Goal: Register for event/course

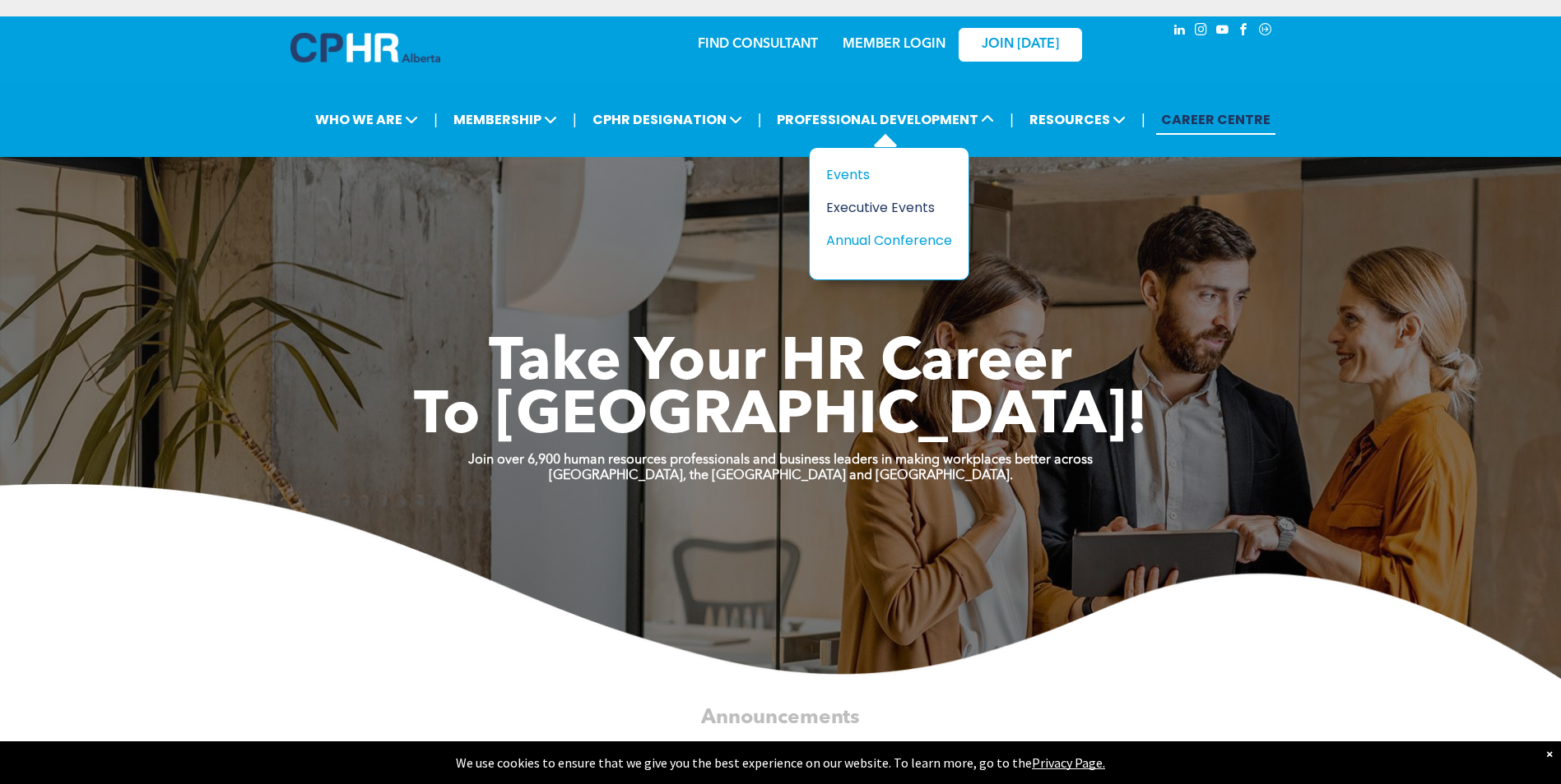
click at [831, 205] on div "Executive Events" at bounding box center [883, 207] width 114 height 21
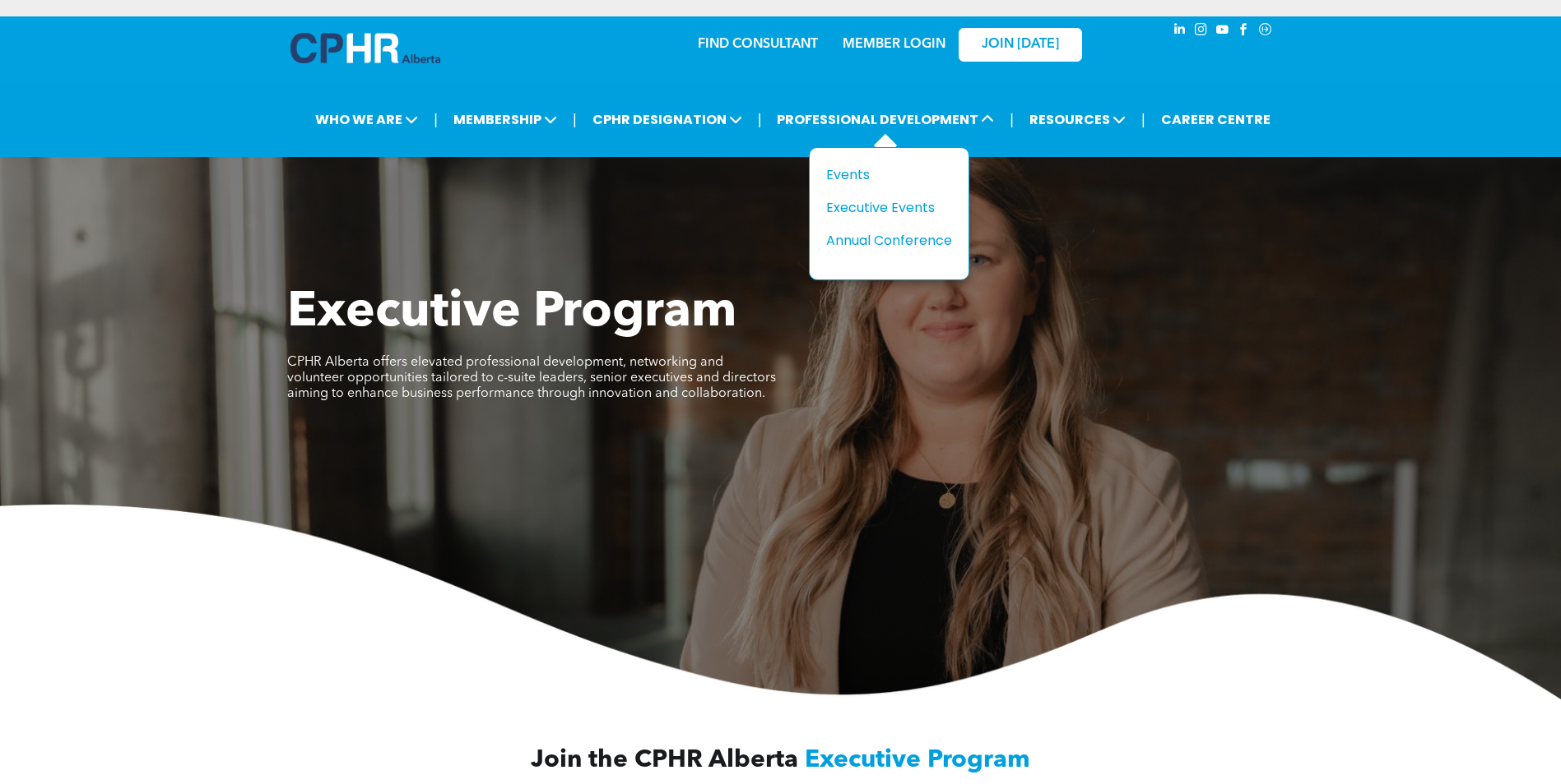
click at [853, 164] on div "Title Events Executive Events Annual Conference" at bounding box center [888, 214] width 161 height 134
click at [851, 171] on div "Events" at bounding box center [883, 175] width 114 height 21
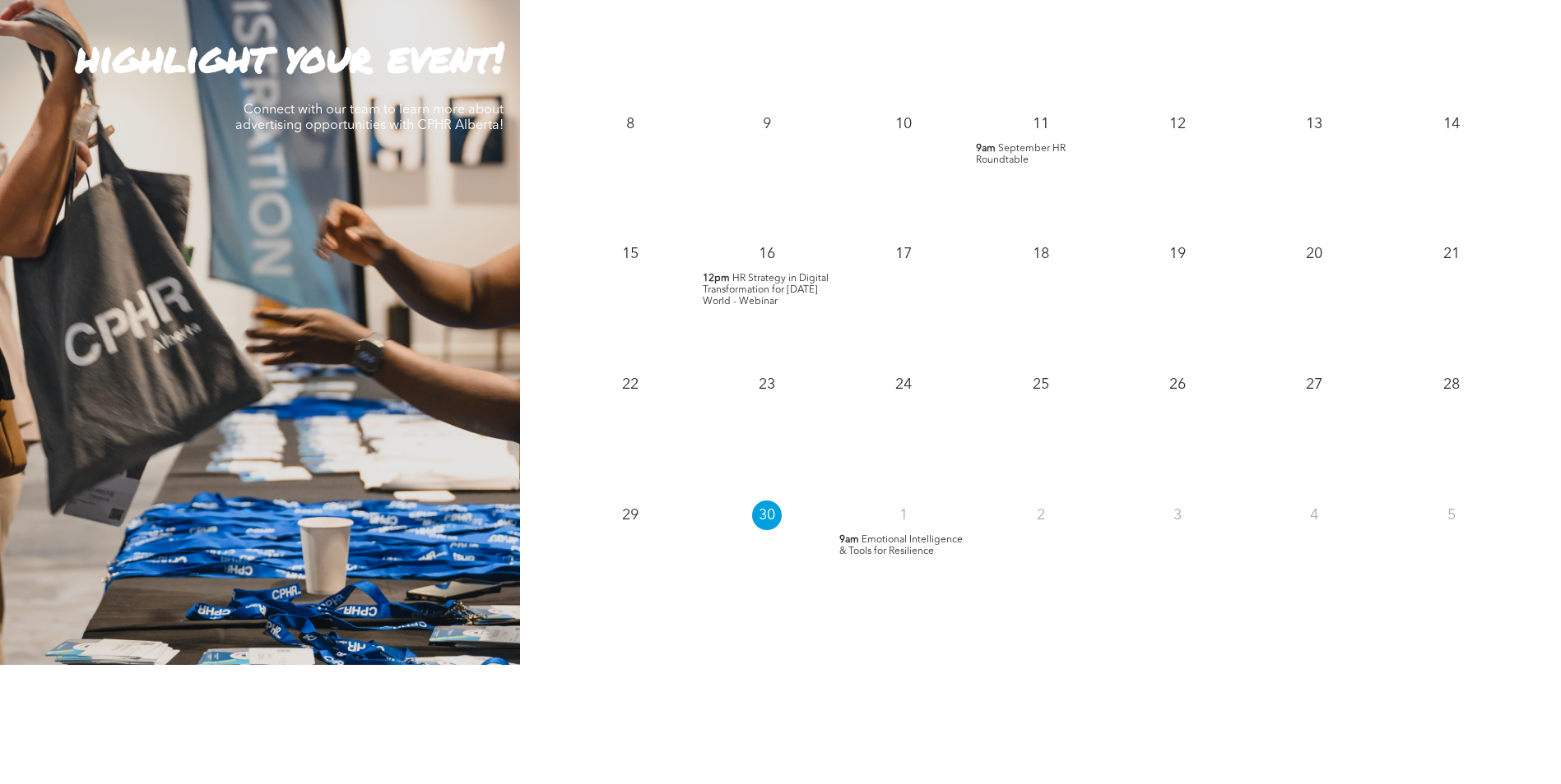
scroll to position [1645, 0]
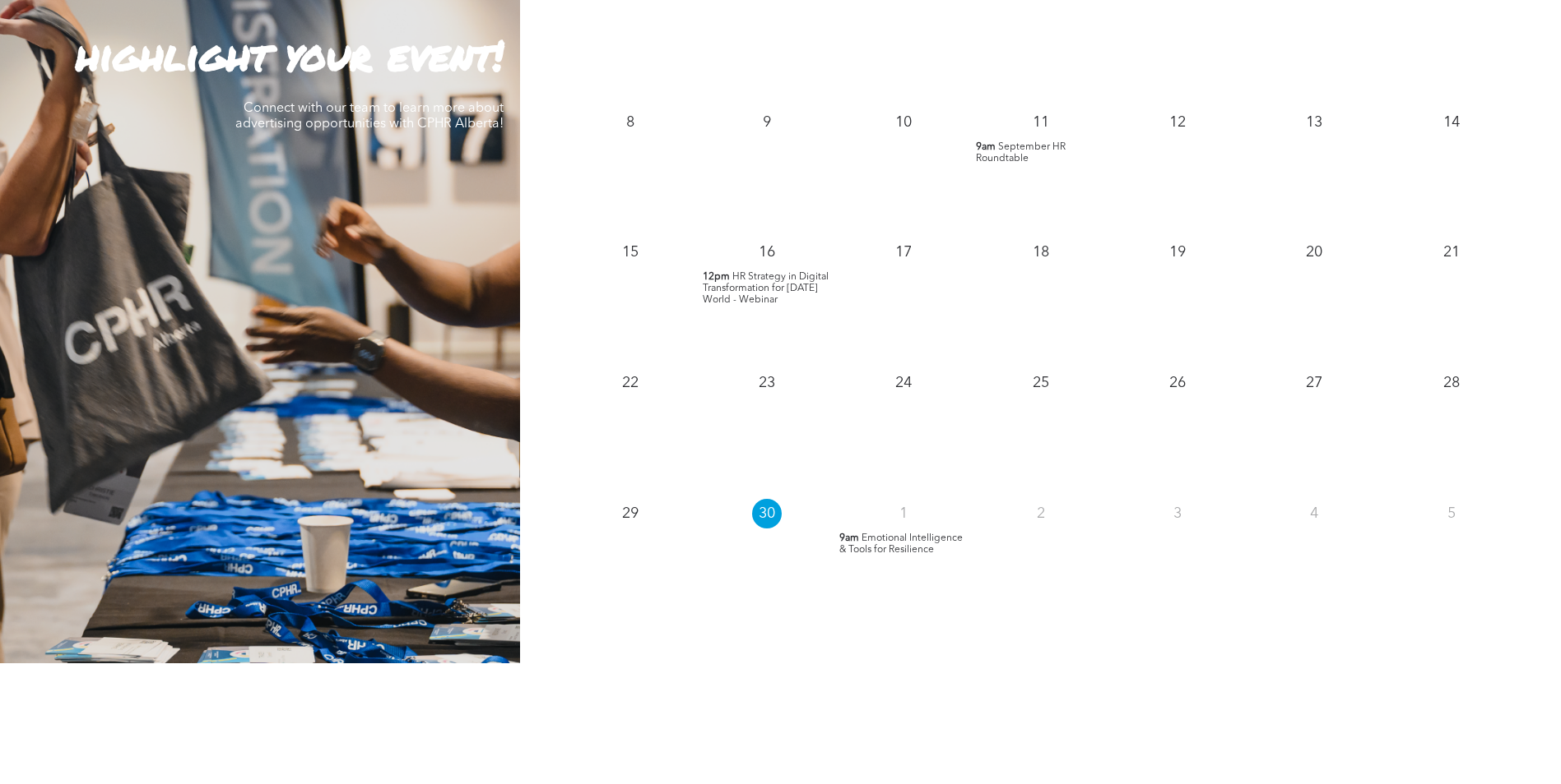
click at [886, 547] on span "Emotional Intelligence & Tools for Resilience" at bounding box center [901, 544] width 124 height 21
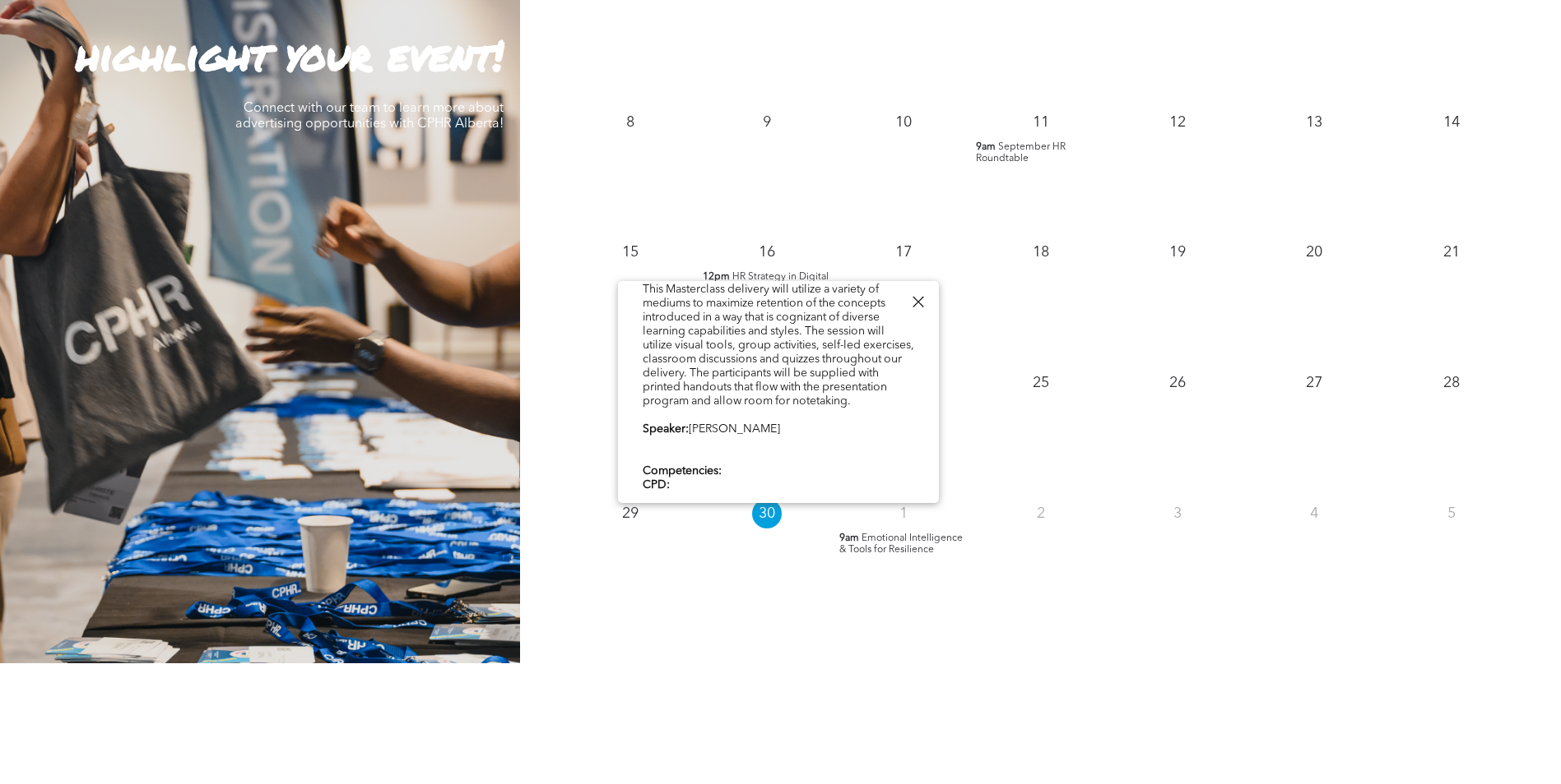
scroll to position [495, 0]
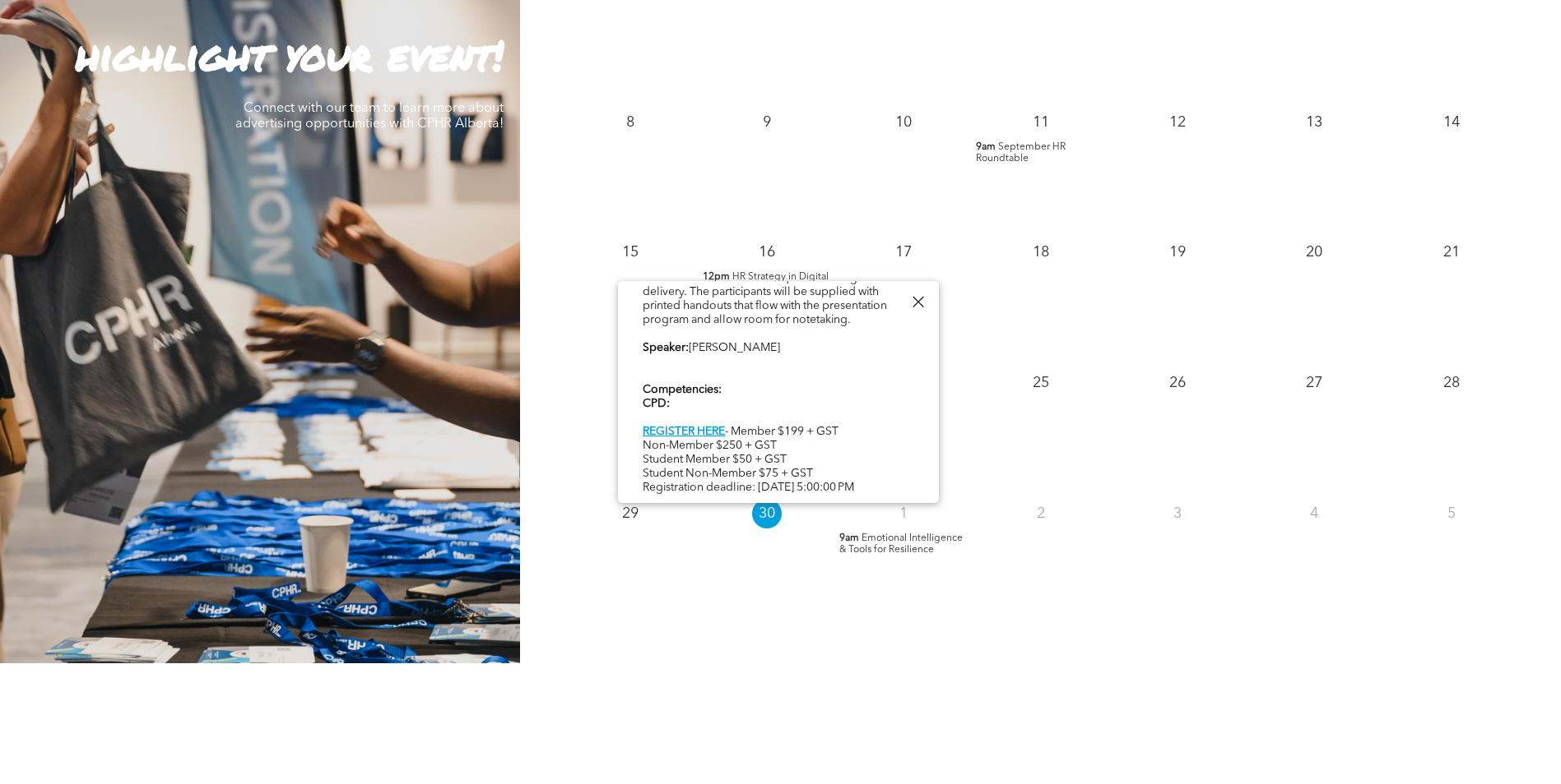
click at [914, 303] on div at bounding box center [917, 302] width 22 height 22
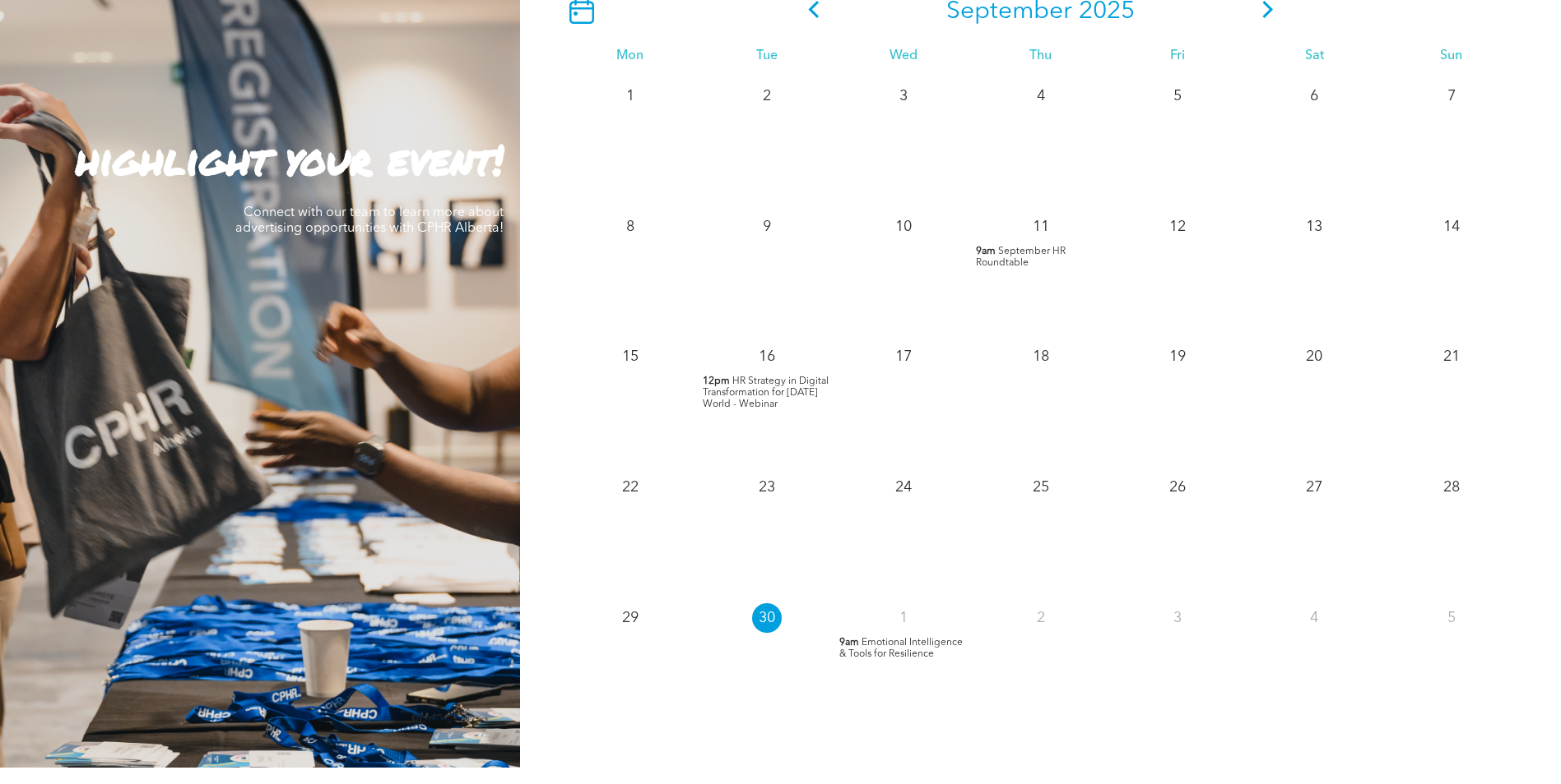
scroll to position [1397, 0]
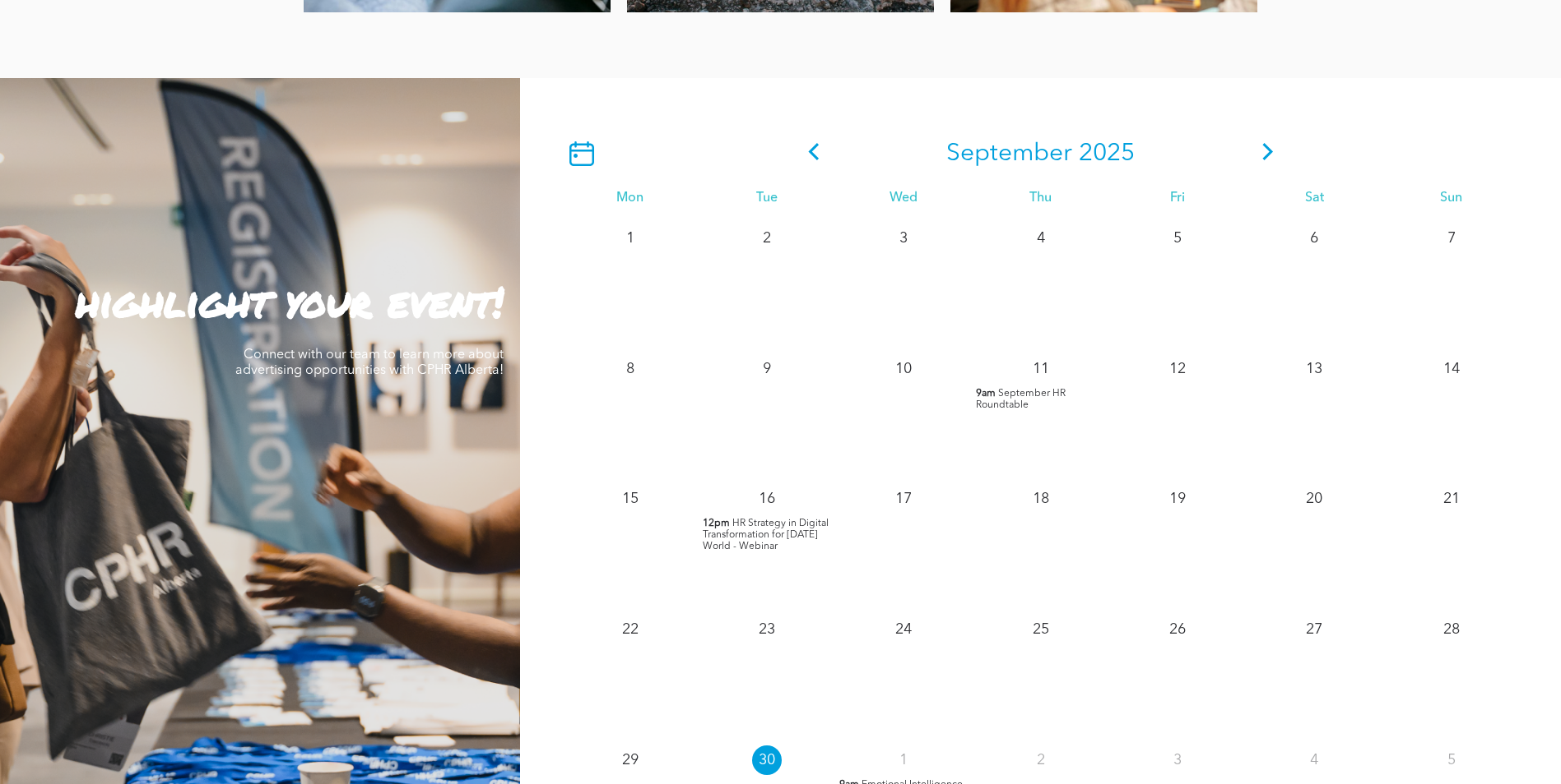
click at [1282, 154] on div "September 2025" at bounding box center [1040, 154] width 958 height 53
click at [1275, 157] on icon at bounding box center [1268, 151] width 25 height 17
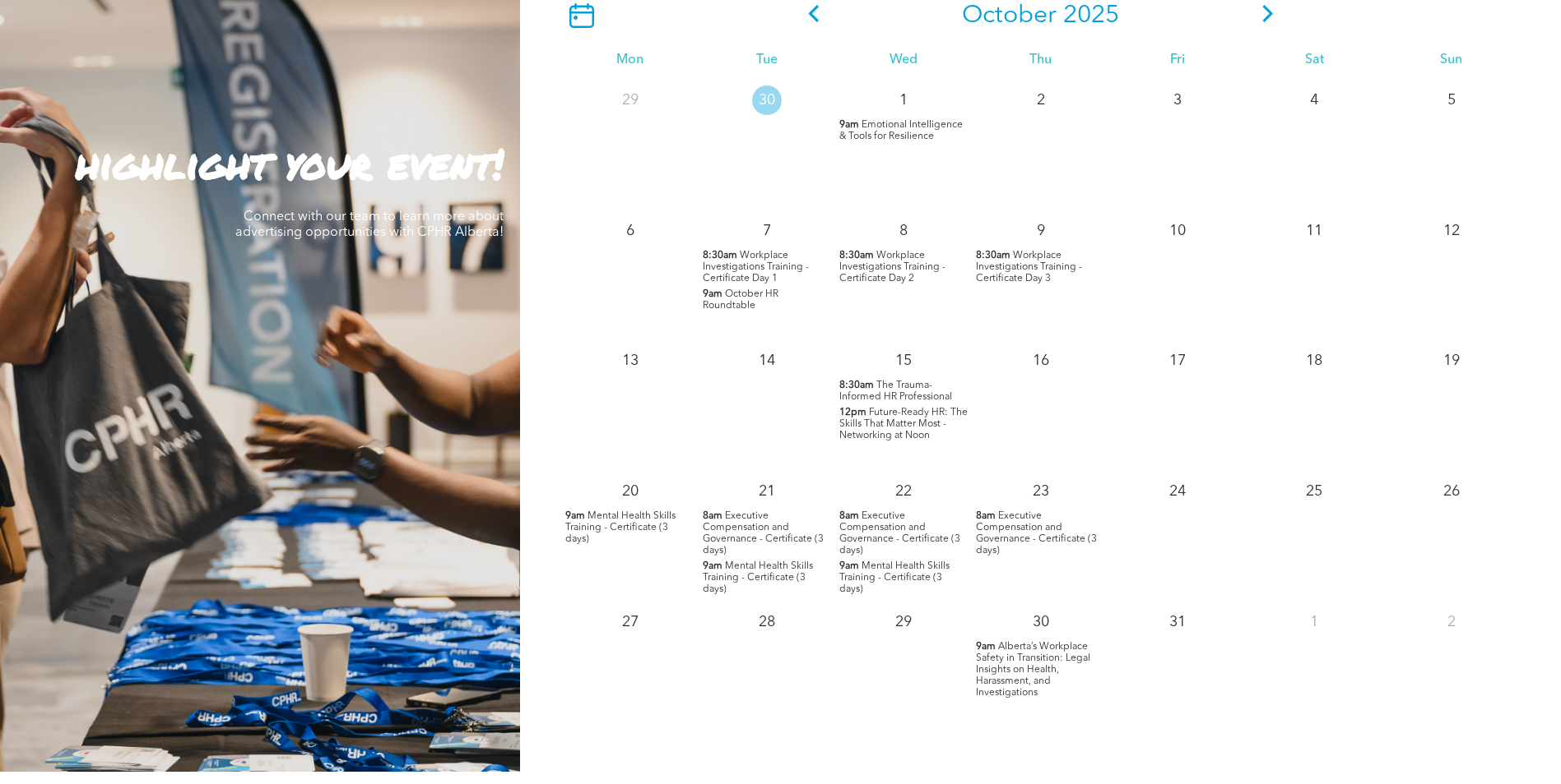
scroll to position [1562, 0]
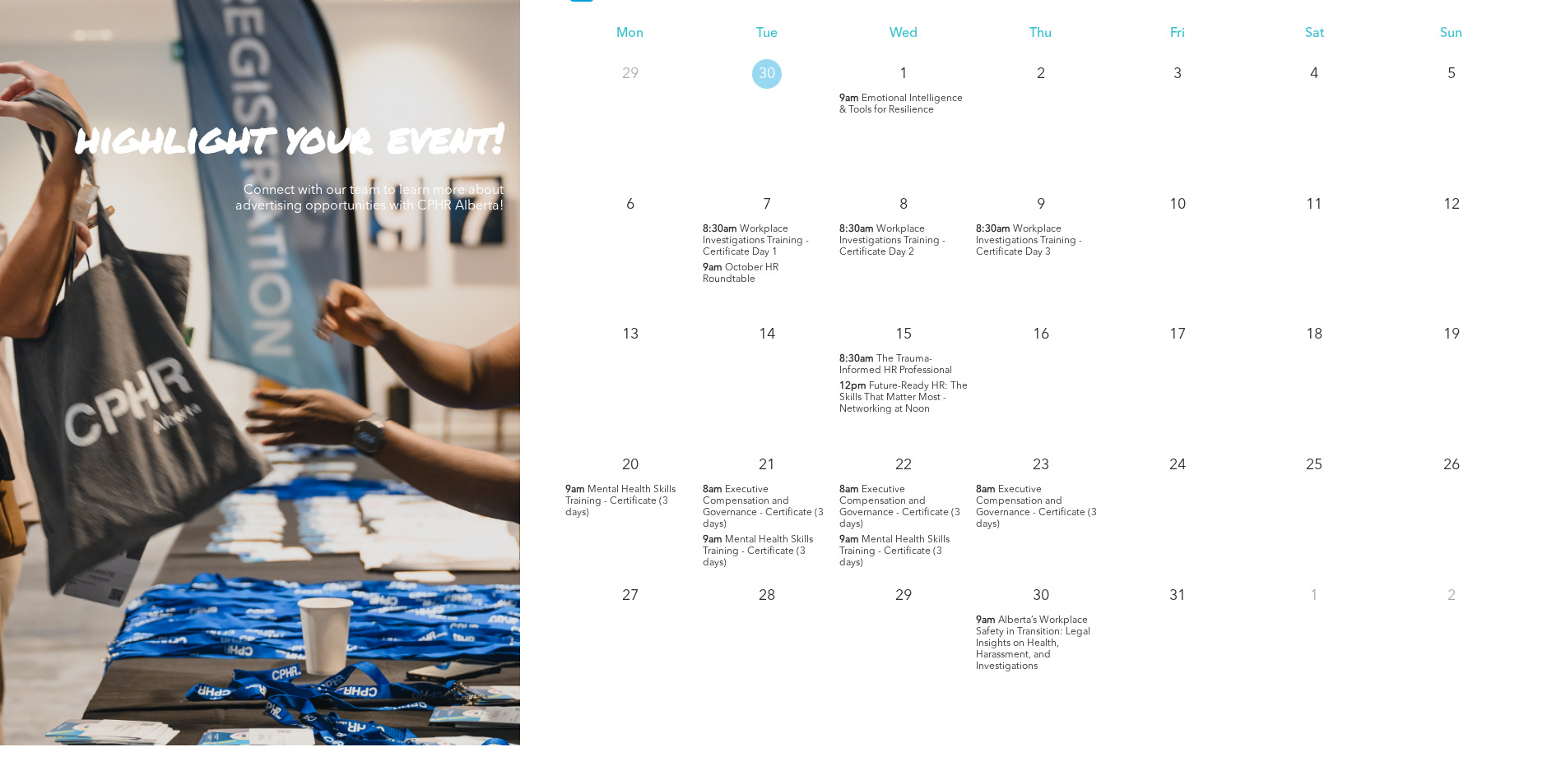
click at [1036, 648] on span "Alberta’s Workplace Safety in Transition: Legal Insights on Health, Harassment,…" at bounding box center [1033, 643] width 115 height 56
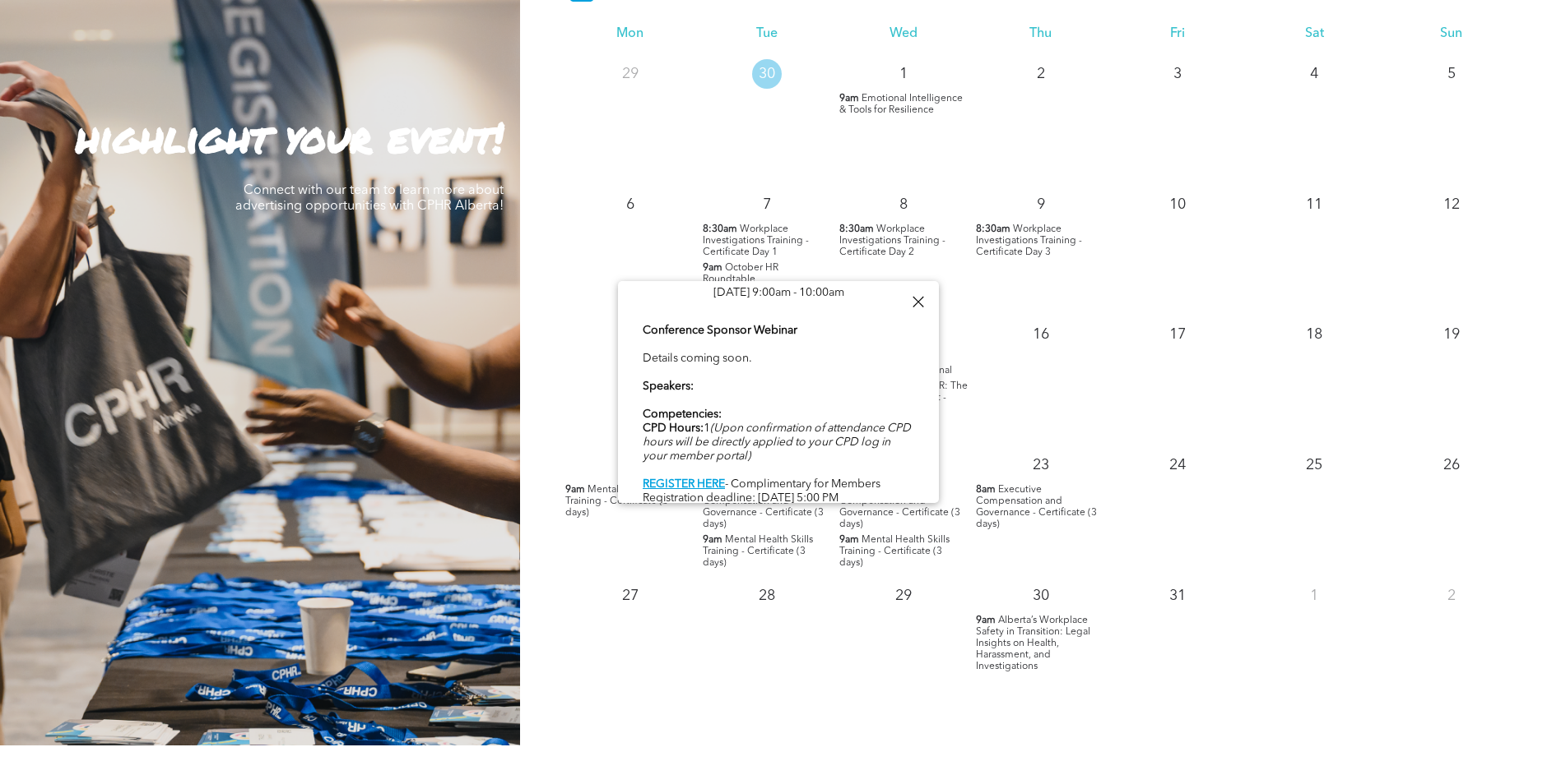
click at [913, 306] on div at bounding box center [917, 302] width 22 height 22
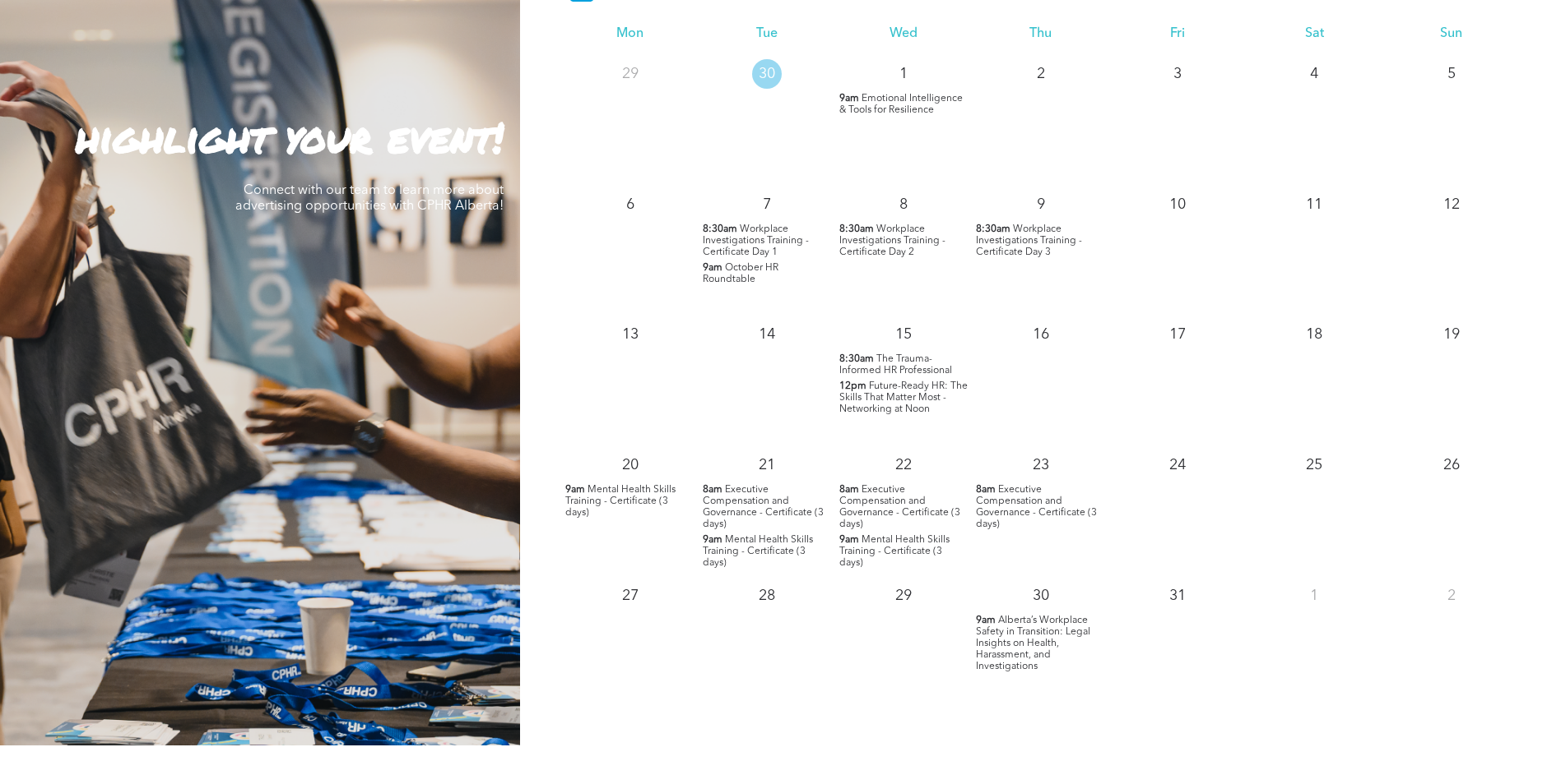
scroll to position [1480, 0]
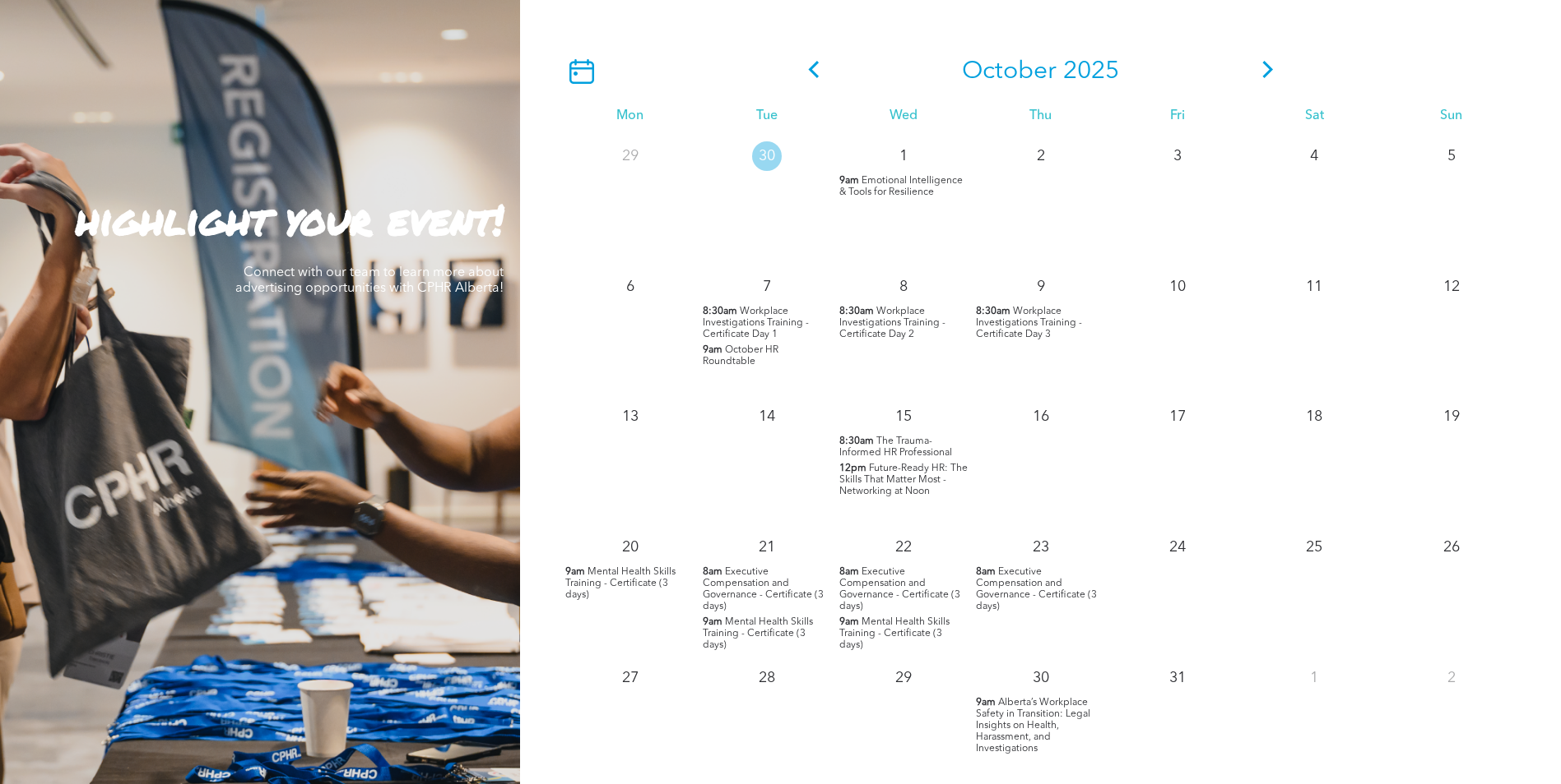
click at [1265, 73] on icon at bounding box center [1268, 69] width 25 height 17
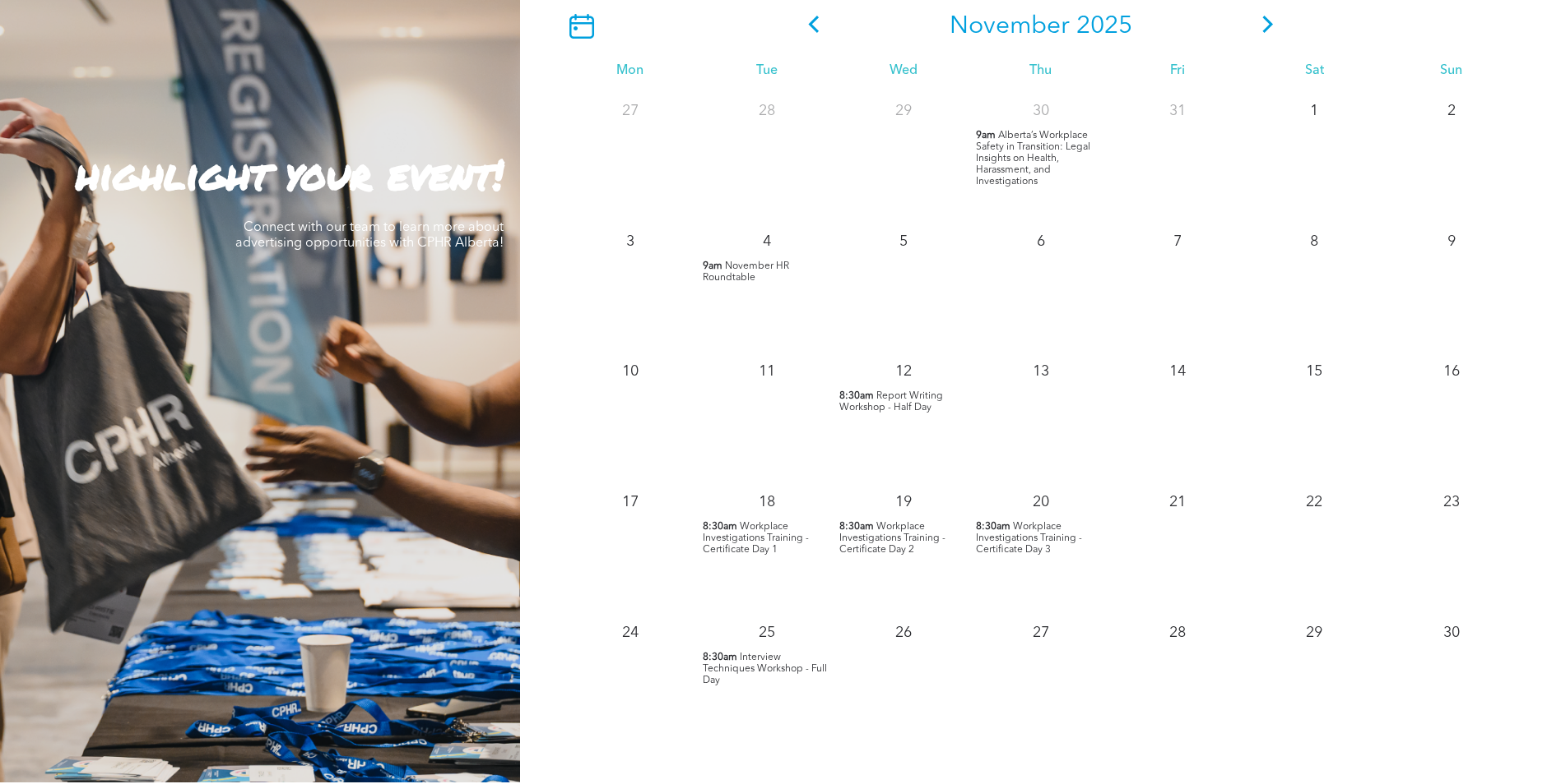
scroll to position [1562, 0]
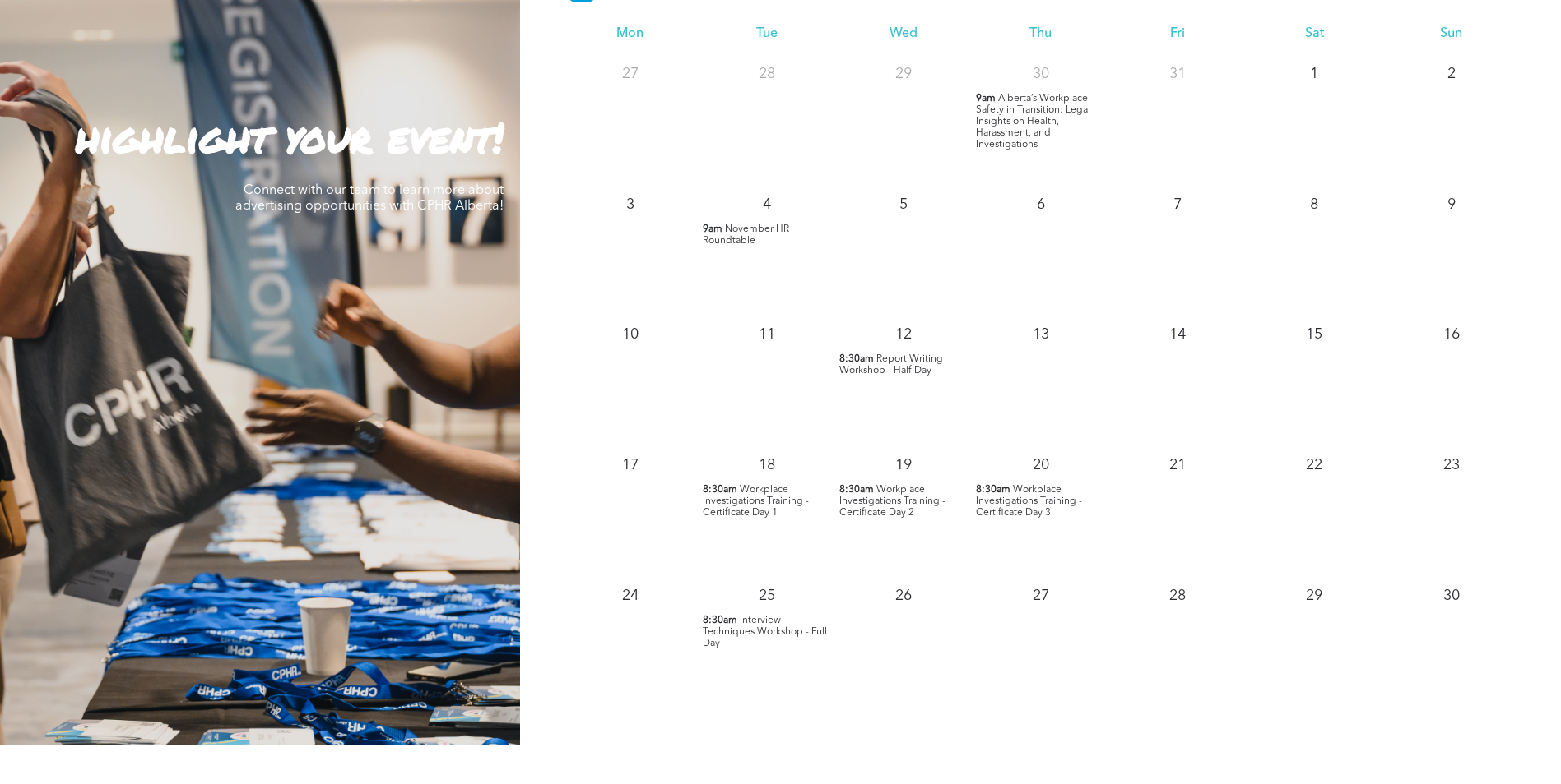
click at [926, 363] on span "Report Writing Workshop - Half Day" at bounding box center [891, 364] width 104 height 21
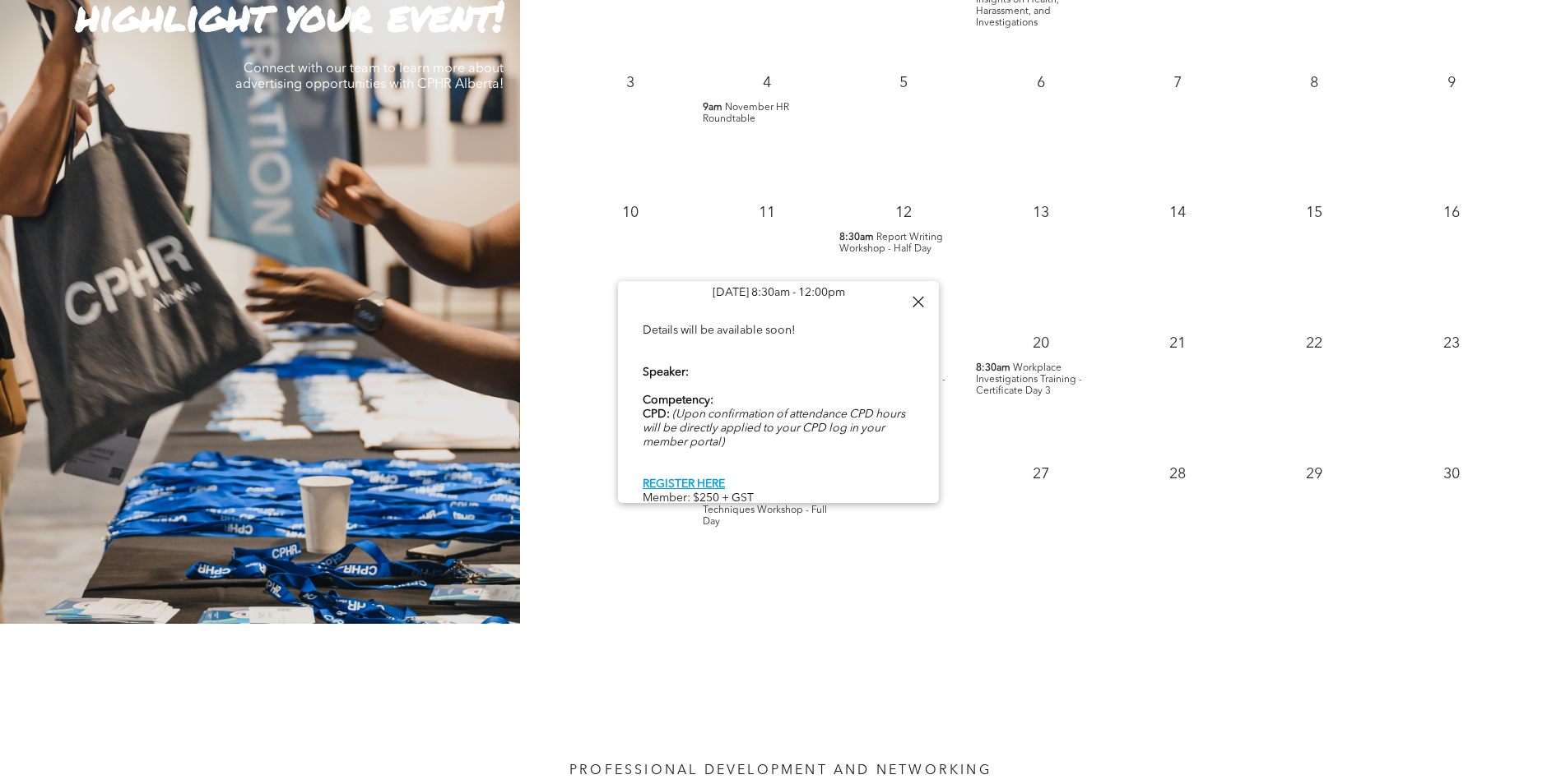
scroll to position [1645, 0]
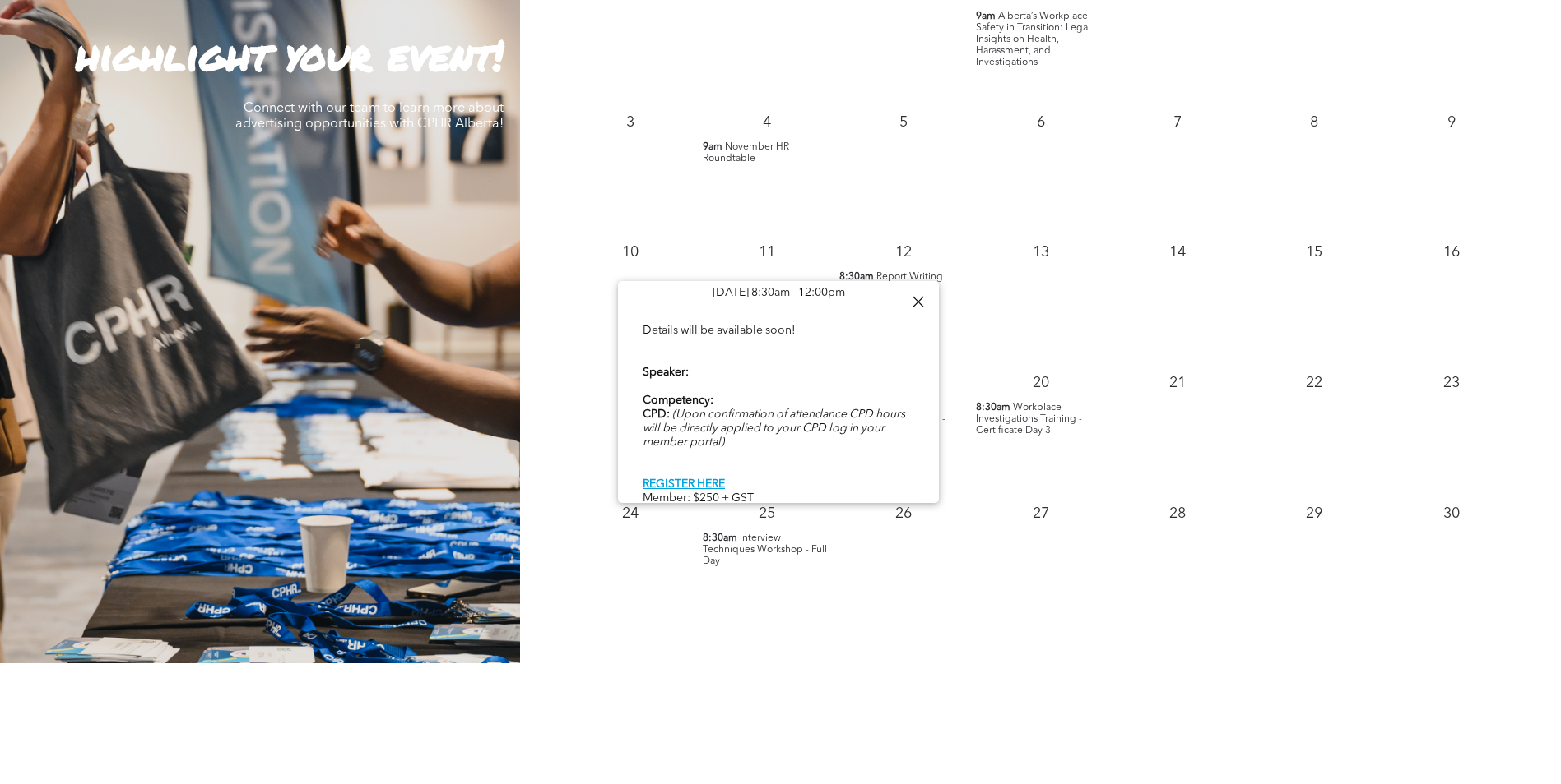
click at [918, 303] on div at bounding box center [917, 302] width 22 height 22
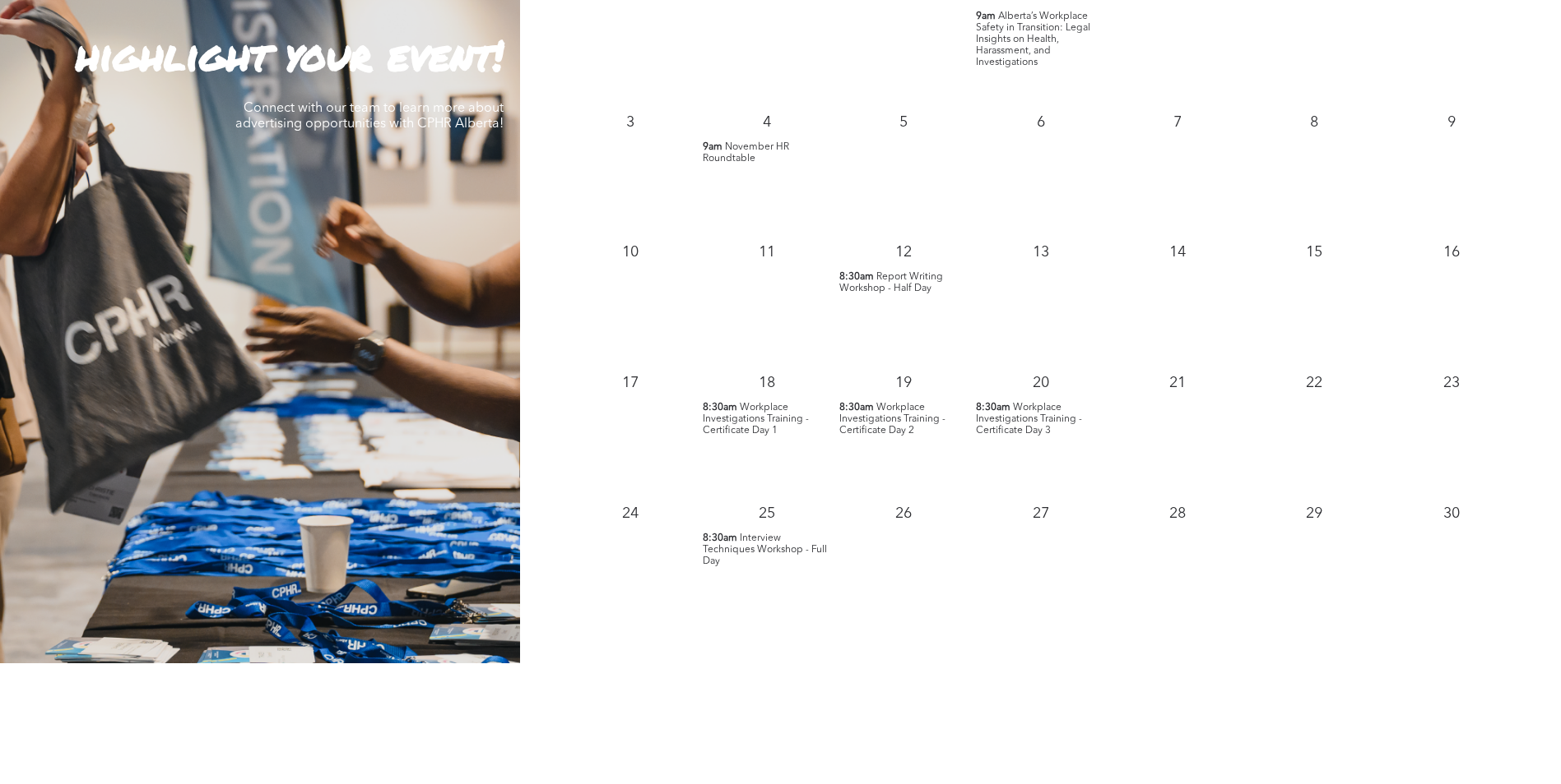
click at [800, 424] on span "Workplace Investigations Training - Certificate Day 1" at bounding box center [756, 419] width 106 height 33
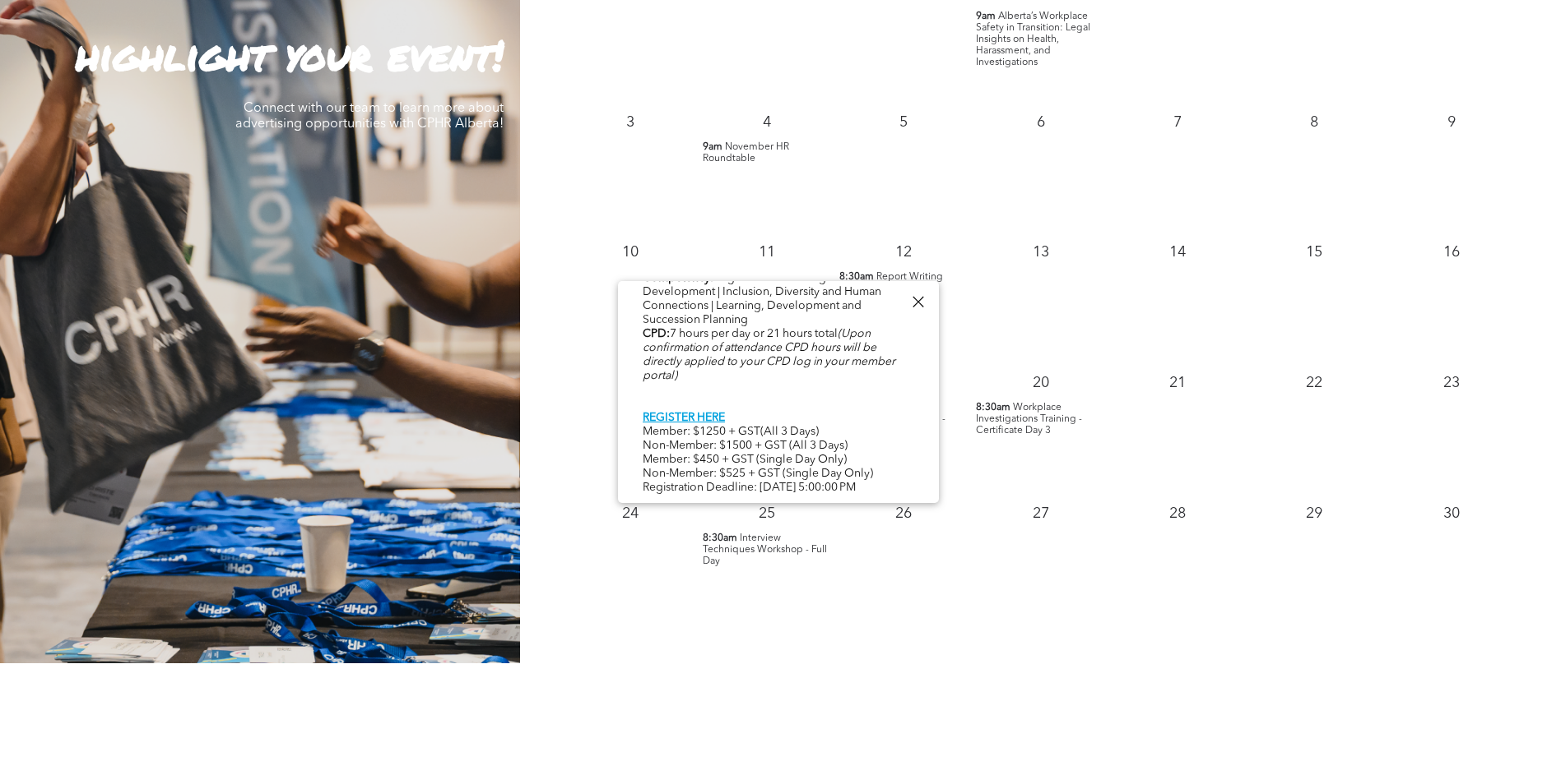
scroll to position [848, 0]
click at [926, 302] on div at bounding box center [917, 302] width 22 height 22
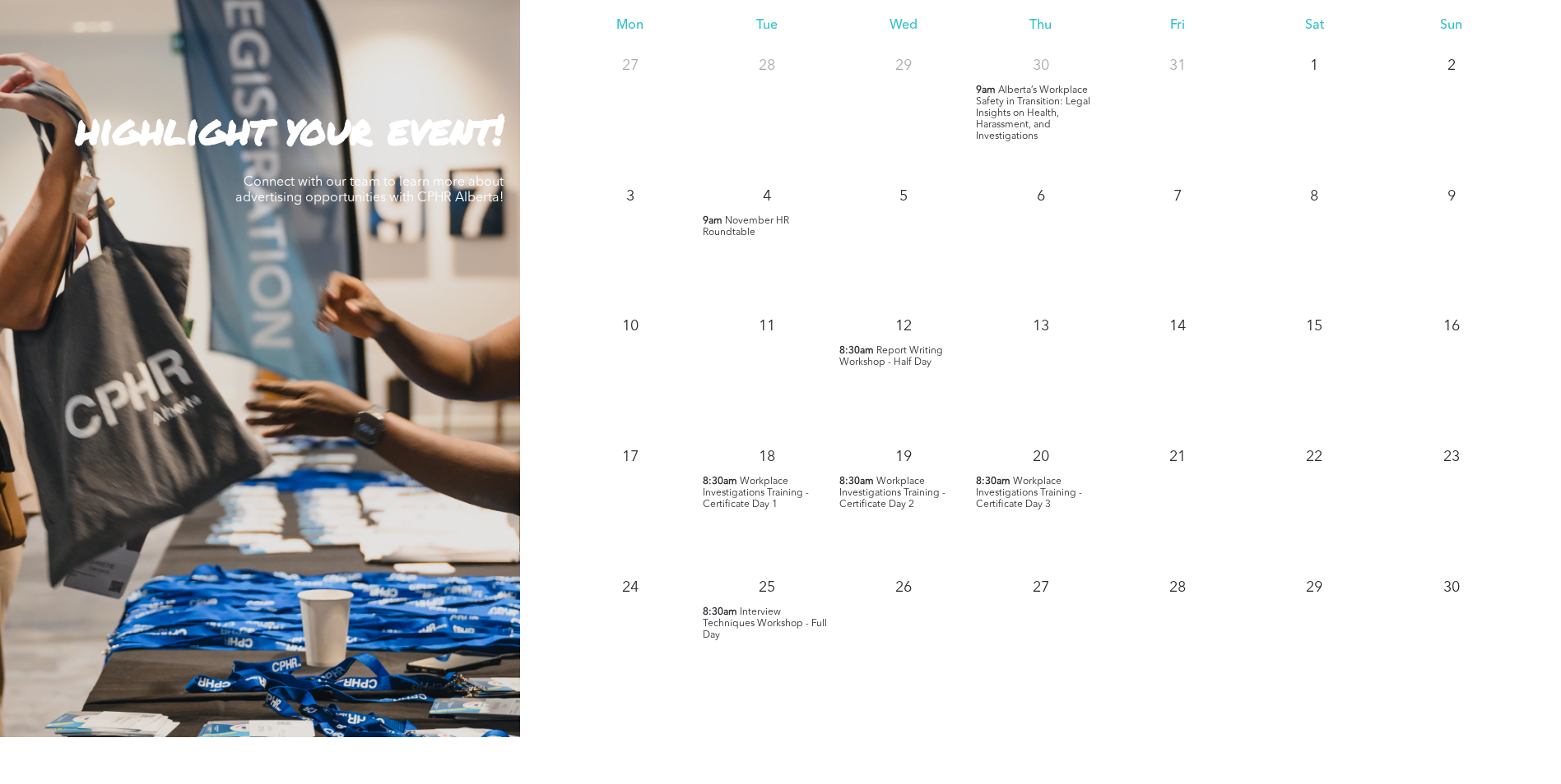
scroll to position [1480, 0]
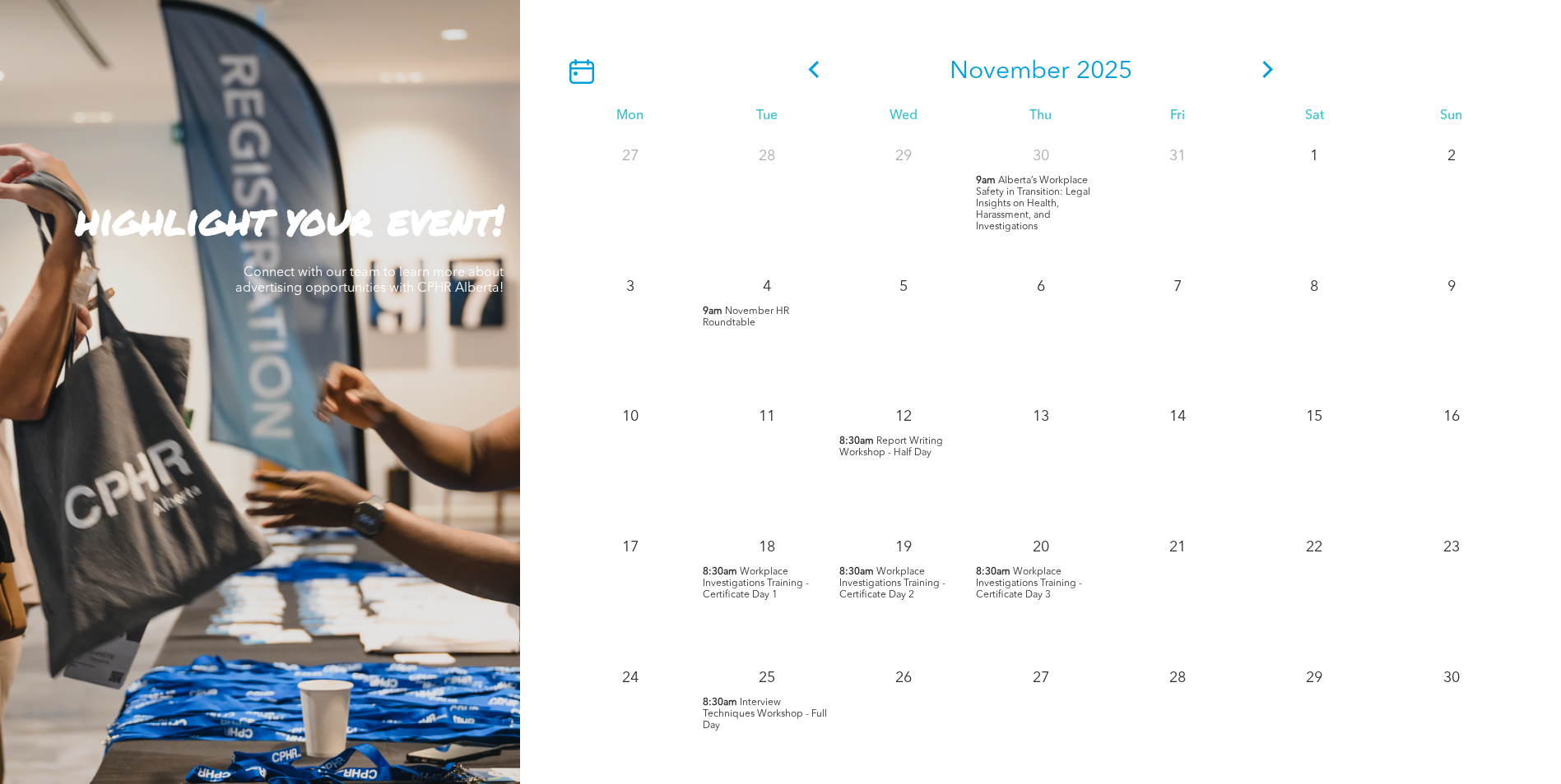
click at [1266, 73] on icon at bounding box center [1268, 69] width 25 height 17
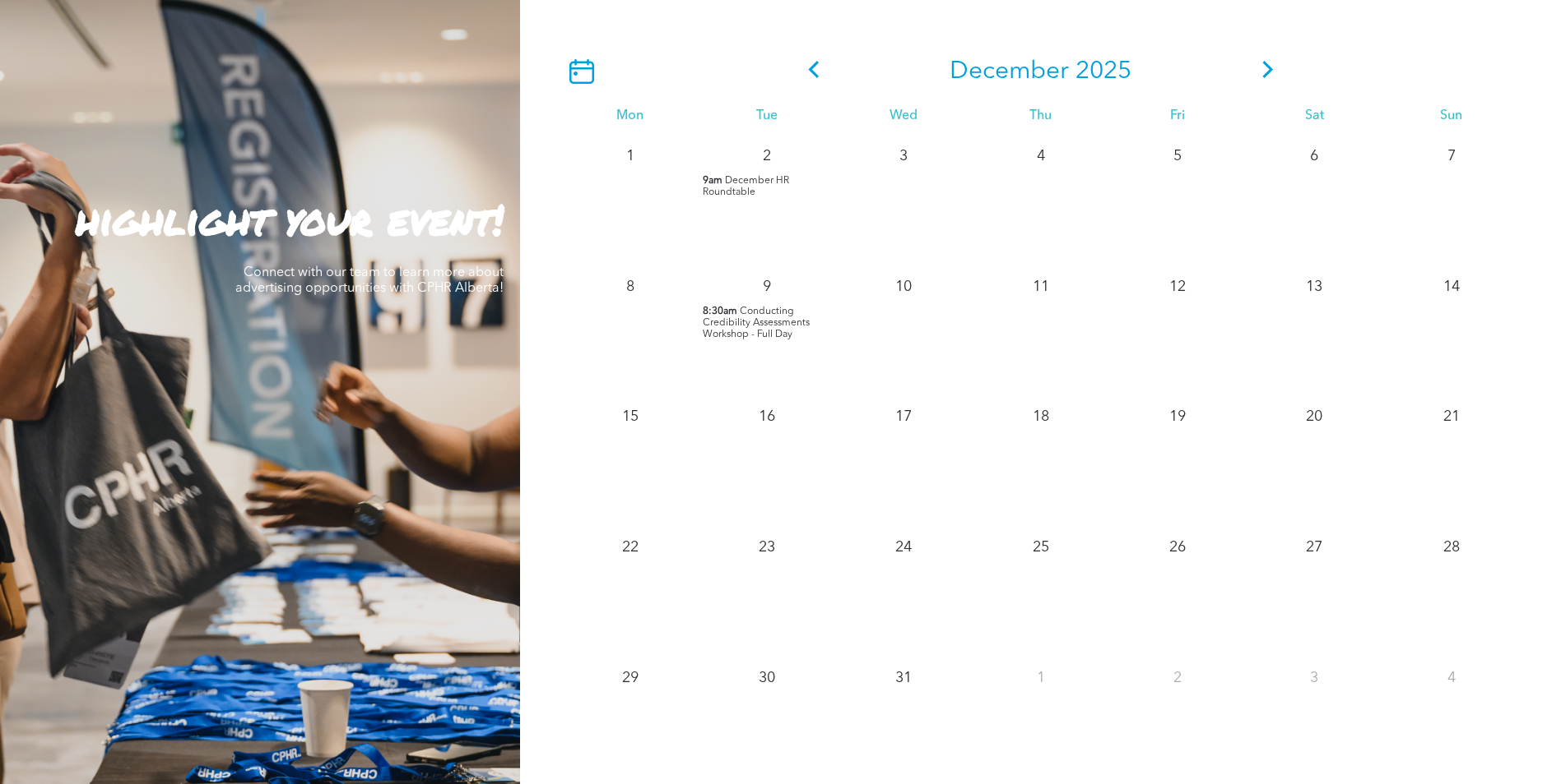
click at [1272, 74] on icon at bounding box center [1268, 69] width 25 height 17
